Goal: Transaction & Acquisition: Purchase product/service

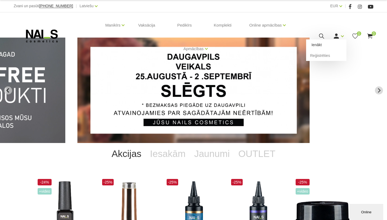
click at [321, 46] on link "Ienākt" at bounding box center [326, 44] width 40 height 11
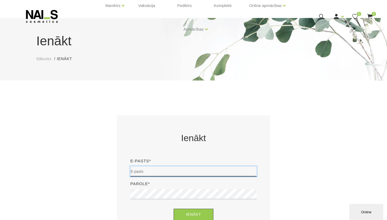
click at [148, 175] on input "email" at bounding box center [193, 171] width 126 height 10
type input "baibabogomola1@gmail.com"
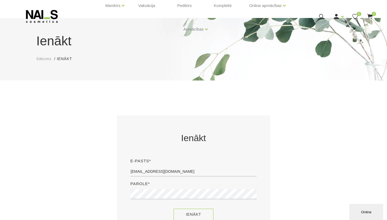
click at [206, 213] on button "Ienākt" at bounding box center [193, 215] width 40 height 12
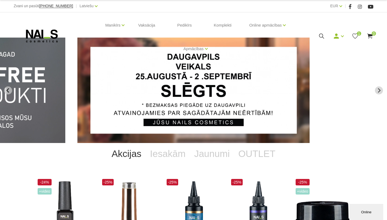
click at [360, 35] on span "1" at bounding box center [359, 33] width 4 height 4
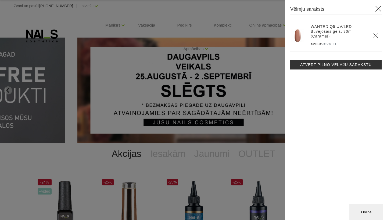
click at [376, 35] on icon "Delete" at bounding box center [375, 35] width 5 height 5
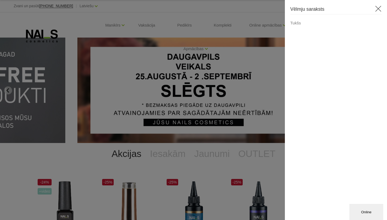
click at [378, 6] on icon at bounding box center [378, 8] width 7 height 7
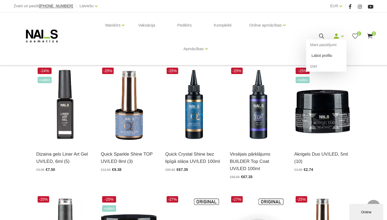
scroll to position [112, 0]
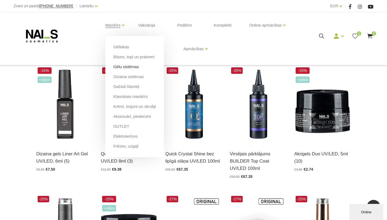
click at [122, 65] on link "Gēlu sistēmas" at bounding box center [126, 67] width 26 height 6
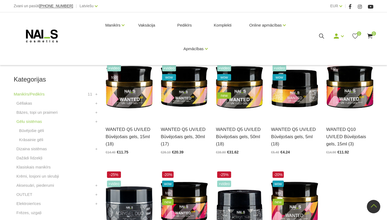
scroll to position [111, 0]
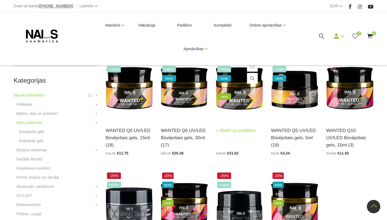
click at [252, 136] on h3 "WANTED Q5 UV/LED Būvējošais gels, 50ml (18)" at bounding box center [239, 138] width 47 height 22
click at [245, 103] on img at bounding box center [239, 88] width 47 height 65
